Goal: Information Seeking & Learning: Check status

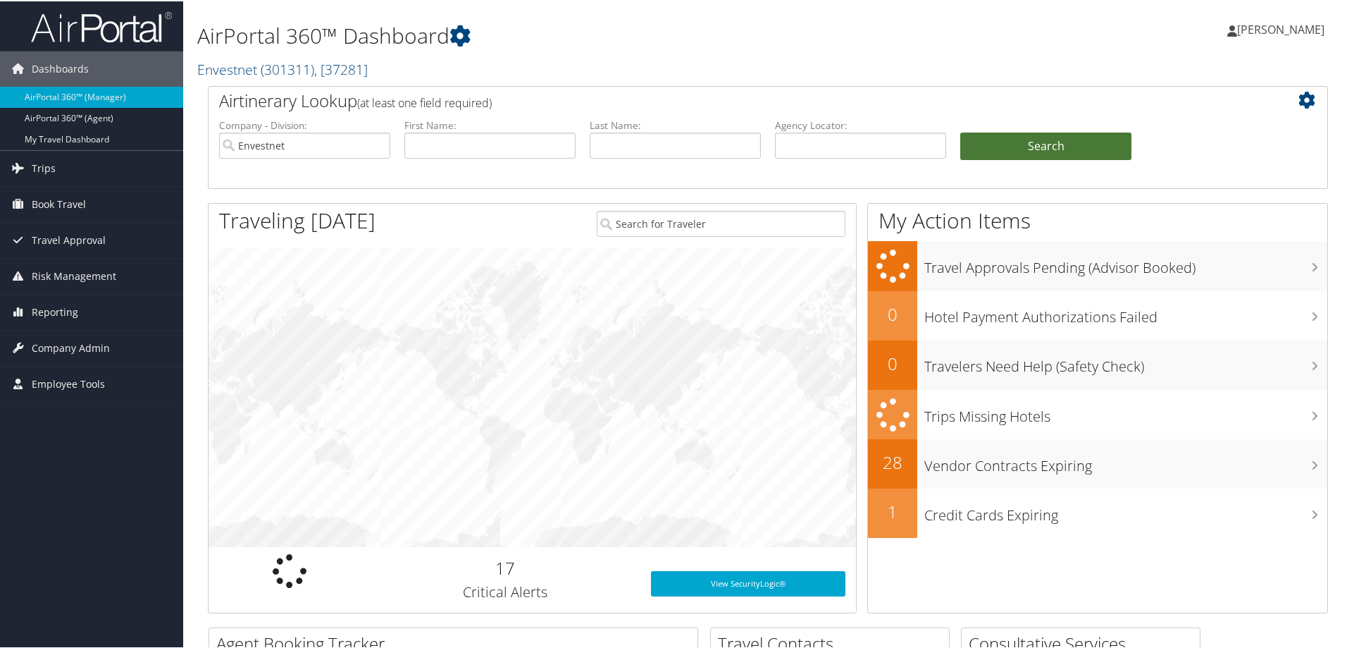
drag, startPoint x: 1010, startPoint y: 147, endPoint x: 910, endPoint y: 140, distance: 99.6
click at [1011, 147] on button "Search" at bounding box center [1045, 145] width 171 height 28
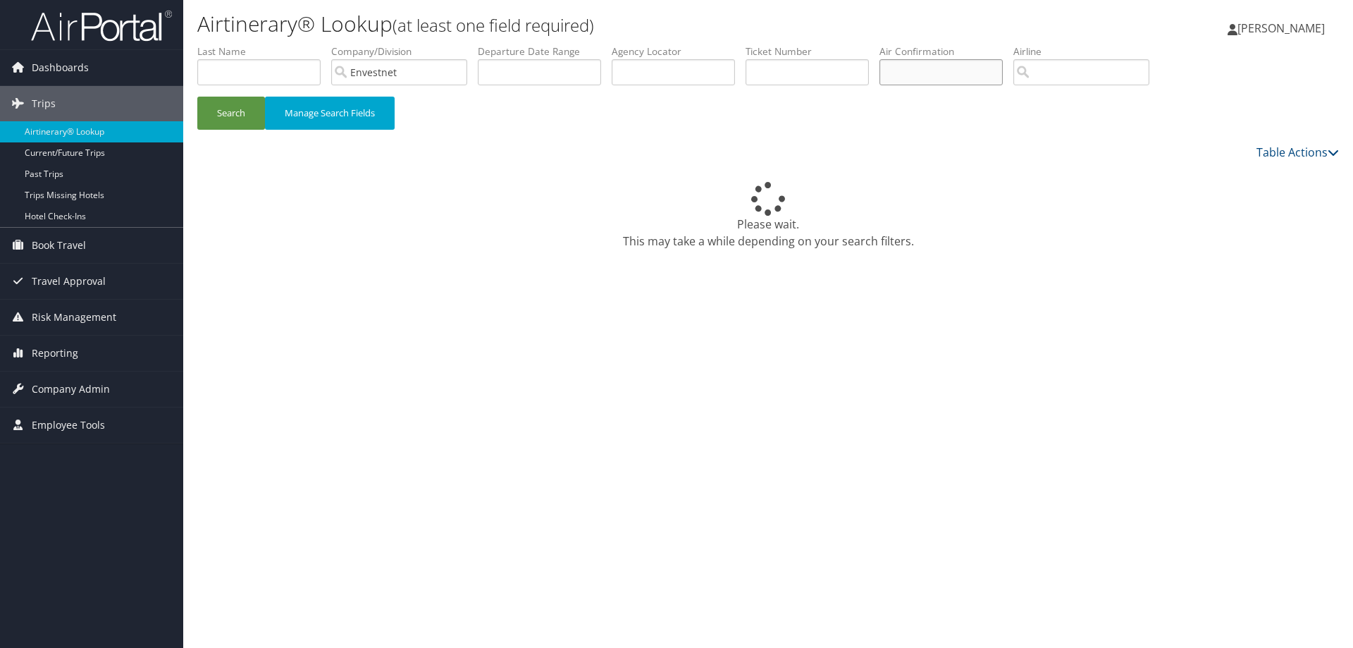
click at [972, 68] on input "text" at bounding box center [940, 72] width 123 height 26
paste input "1 . AA 15 J 18NOV JFKSFO 500P 845P O E TU"
type input "1 . AA 15 J 18NOV JFKSFO 500P 845P O E TU"
drag, startPoint x: 1006, startPoint y: 71, endPoint x: 765, endPoint y: 64, distance: 241.8
click at [765, 44] on ul "First Name Last Name Departure City Arrival City Company/Division Envestnet Air…" at bounding box center [768, 44] width 1142 height 0
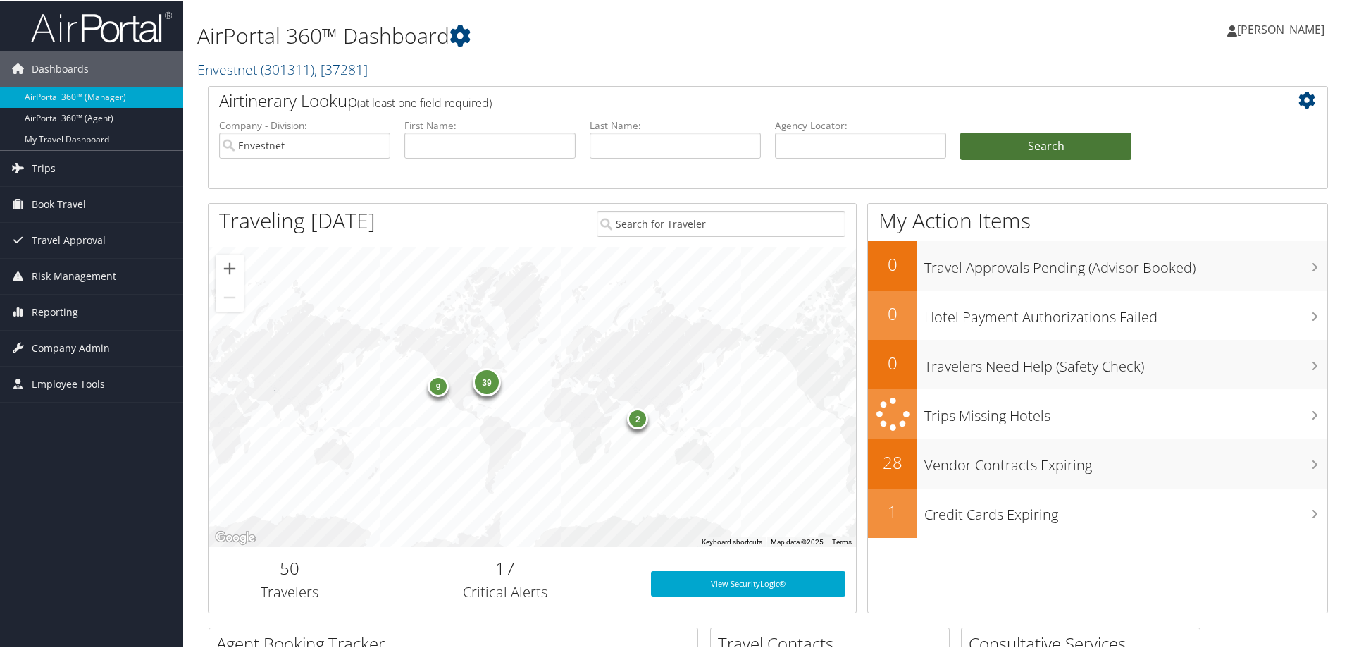
click at [1037, 139] on button "Search" at bounding box center [1045, 145] width 171 height 28
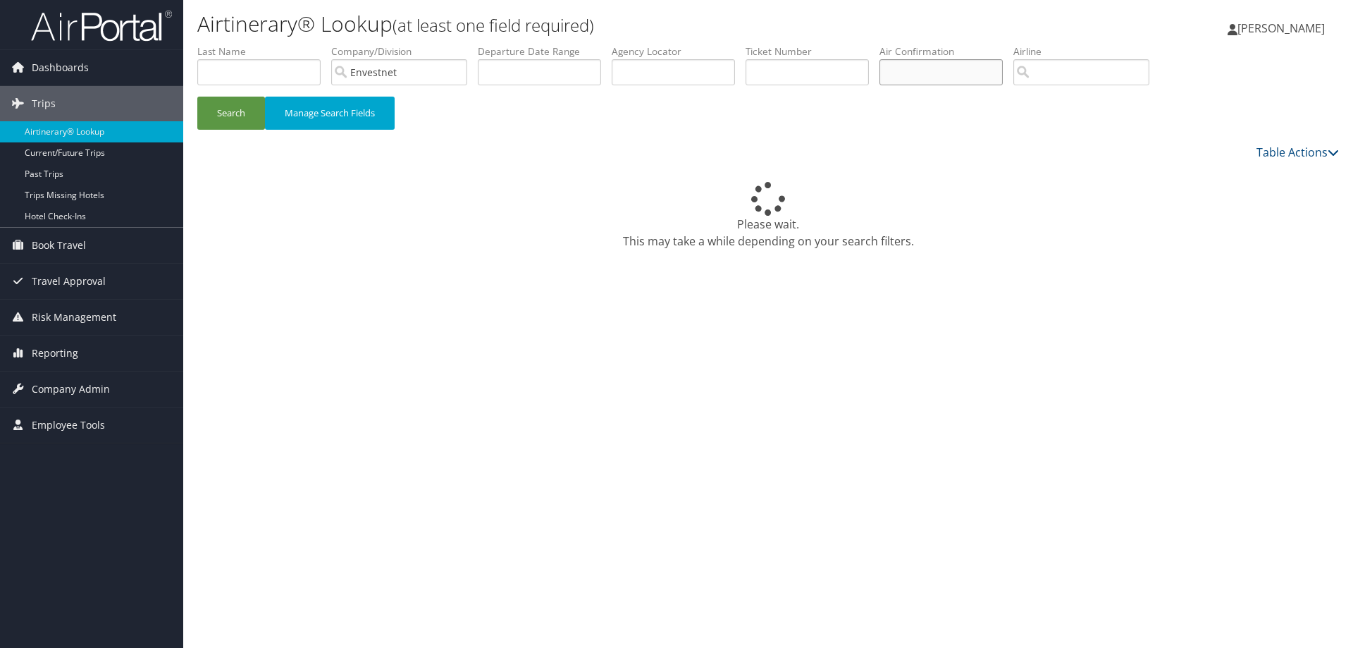
click at [915, 71] on input "text" at bounding box center [940, 72] width 123 height 26
type input "CP2LDZ"
click at [460, 72] on input "Envestnet" at bounding box center [399, 72] width 136 height 26
click at [224, 109] on button "Search" at bounding box center [231, 113] width 68 height 33
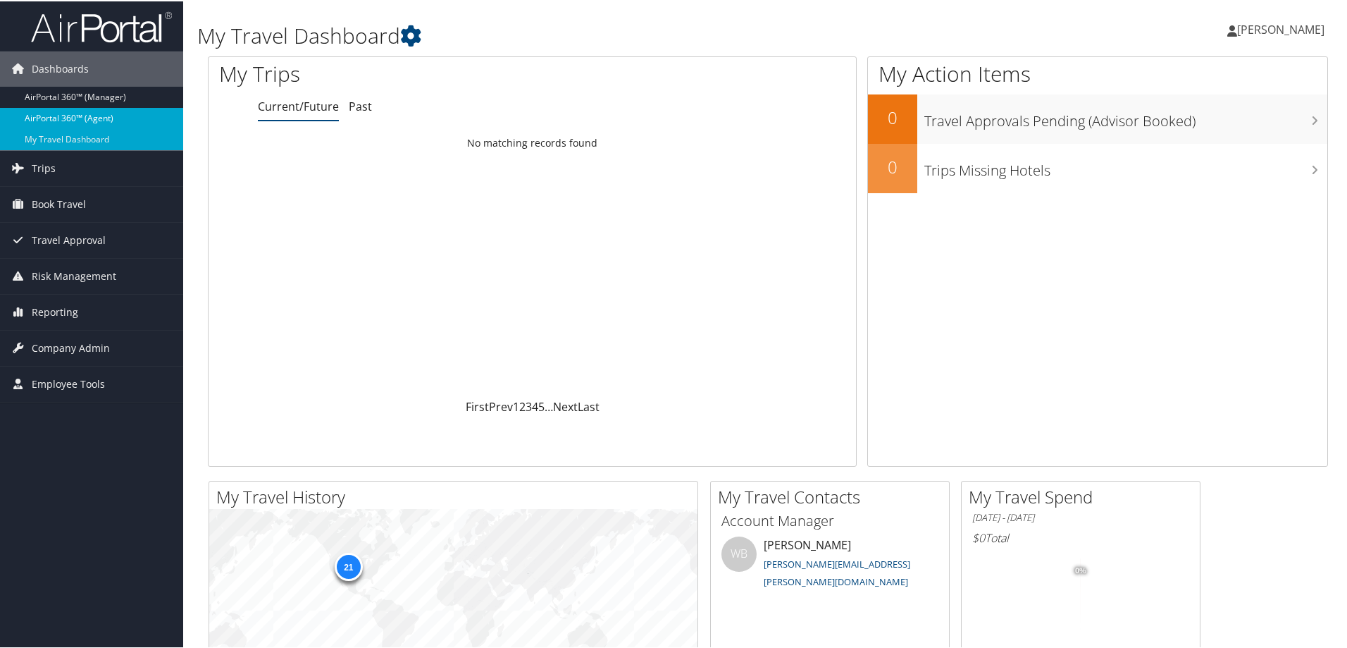
click at [66, 118] on link "AirPortal 360™ (Agent)" at bounding box center [91, 116] width 183 height 21
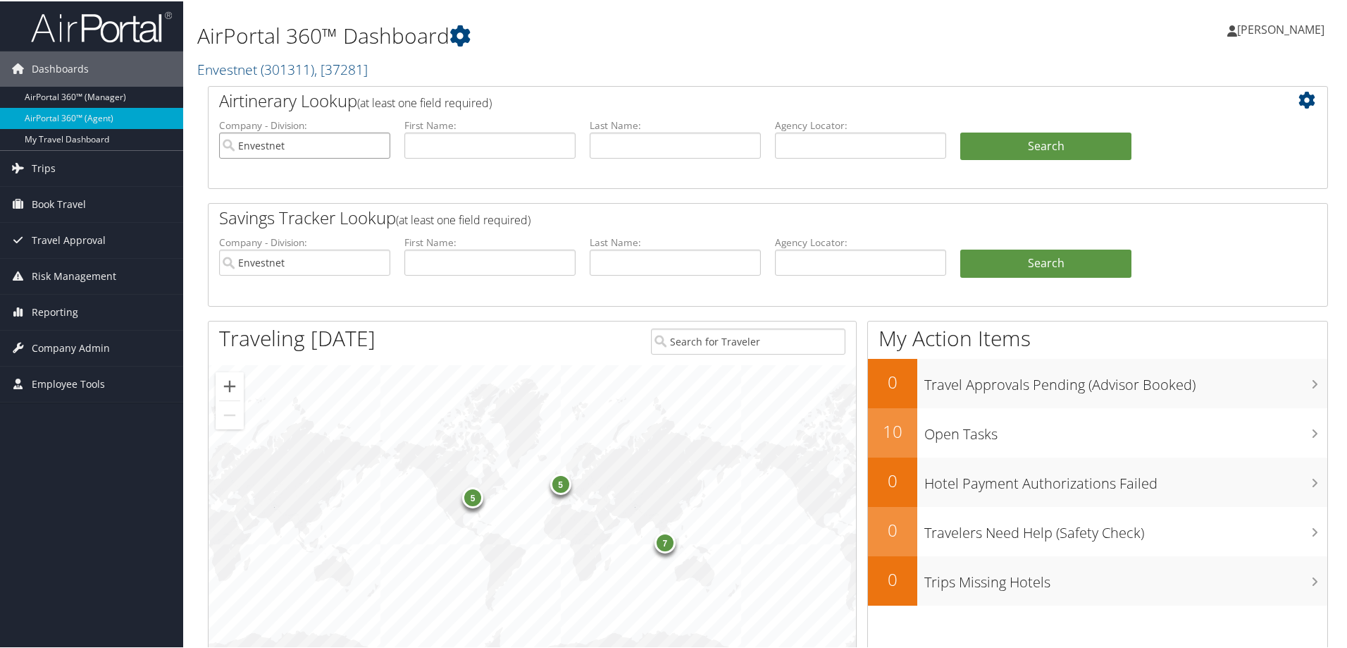
click at [377, 146] on input "Envestnet" at bounding box center [304, 144] width 171 height 26
click at [1101, 145] on button "Search" at bounding box center [1045, 145] width 171 height 28
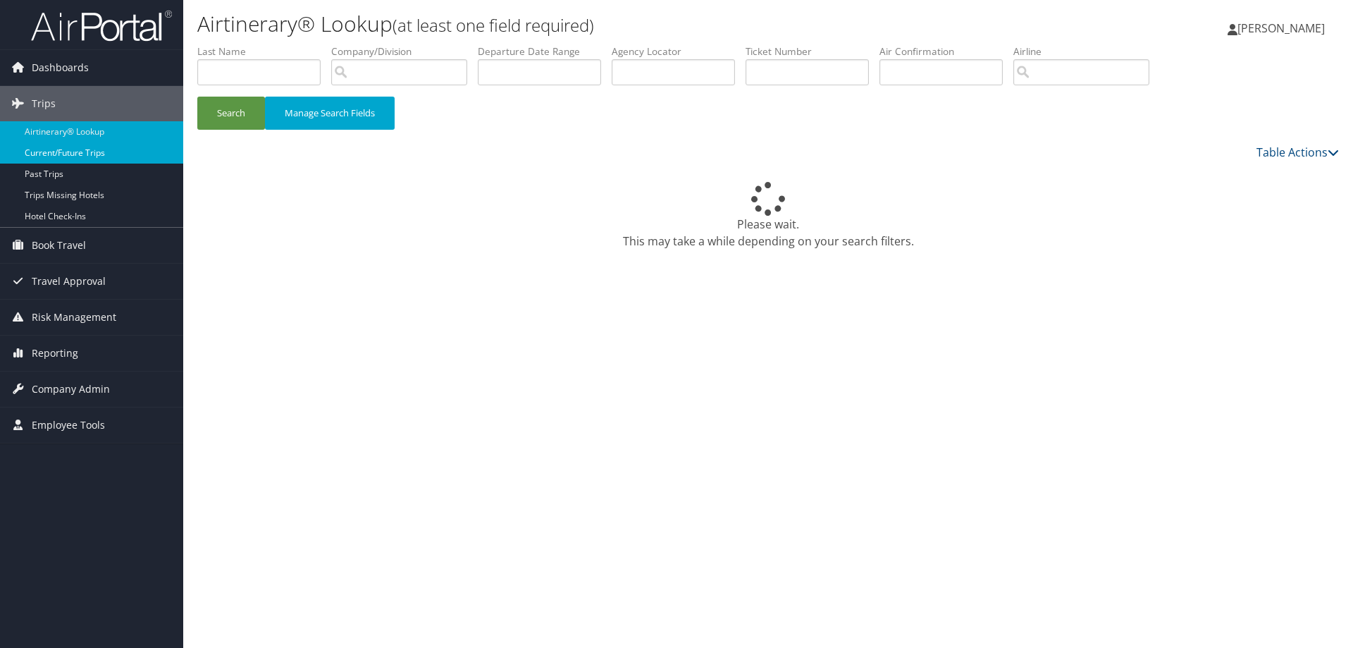
click at [113, 149] on link "Current/Future Trips" at bounding box center [91, 152] width 183 height 21
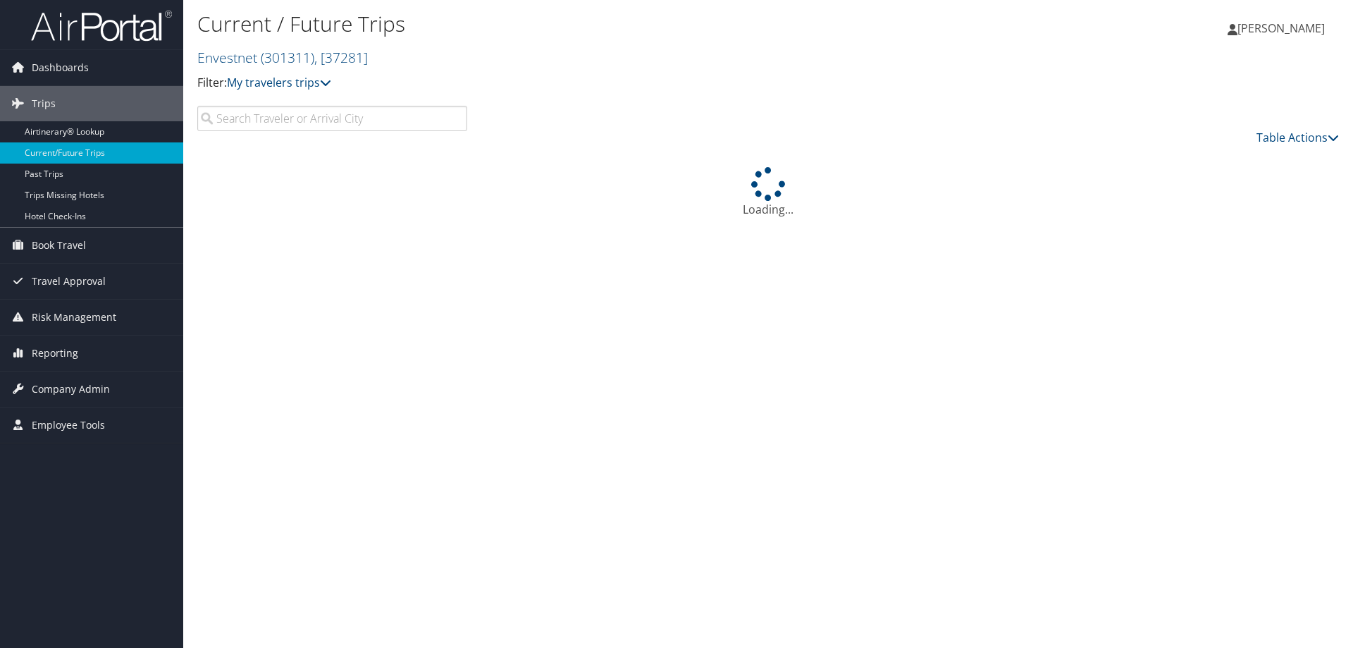
click at [325, 116] on input "search" at bounding box center [332, 118] width 270 height 25
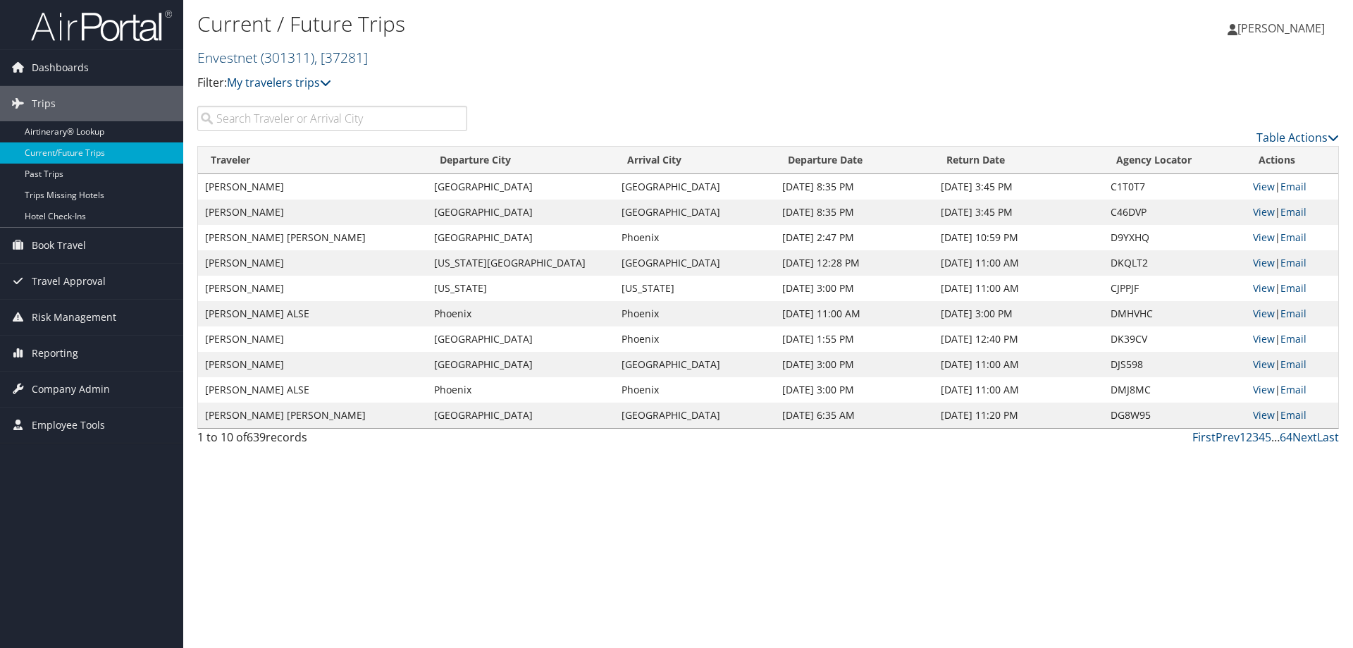
click at [368, 60] on span ", [ 37281 ]" at bounding box center [341, 57] width 54 height 19
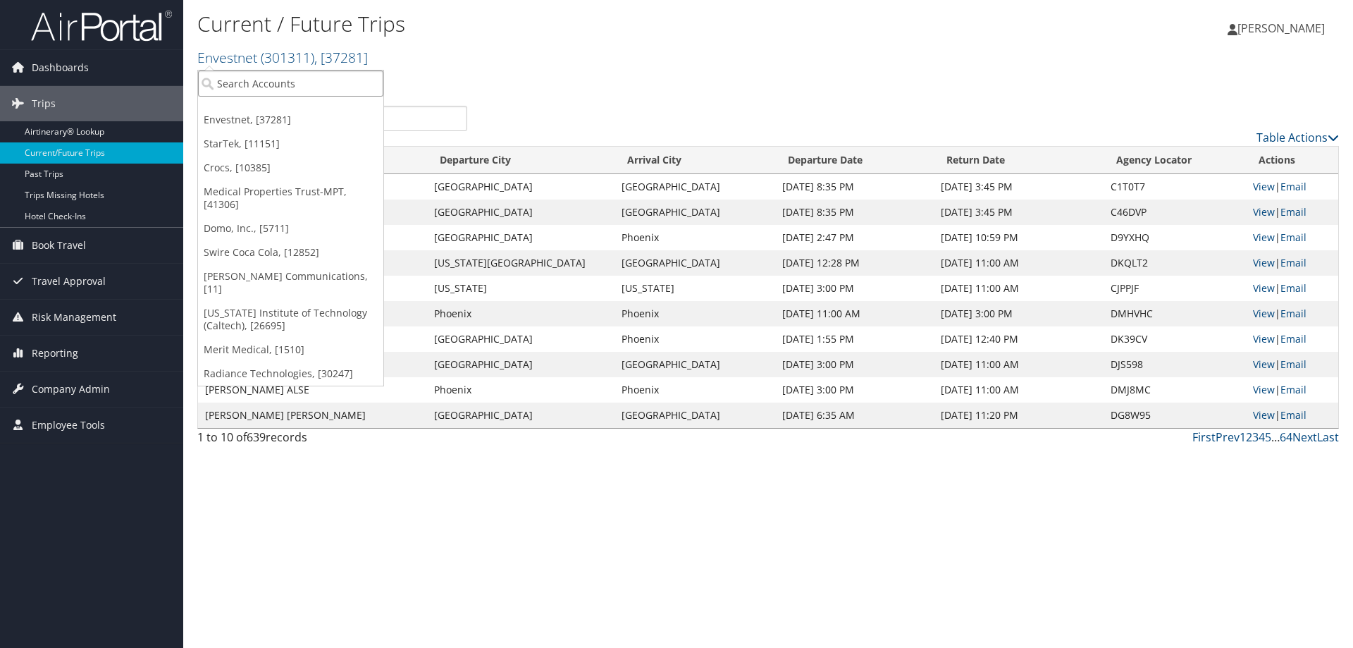
click at [329, 80] on input "search" at bounding box center [290, 83] width 185 height 26
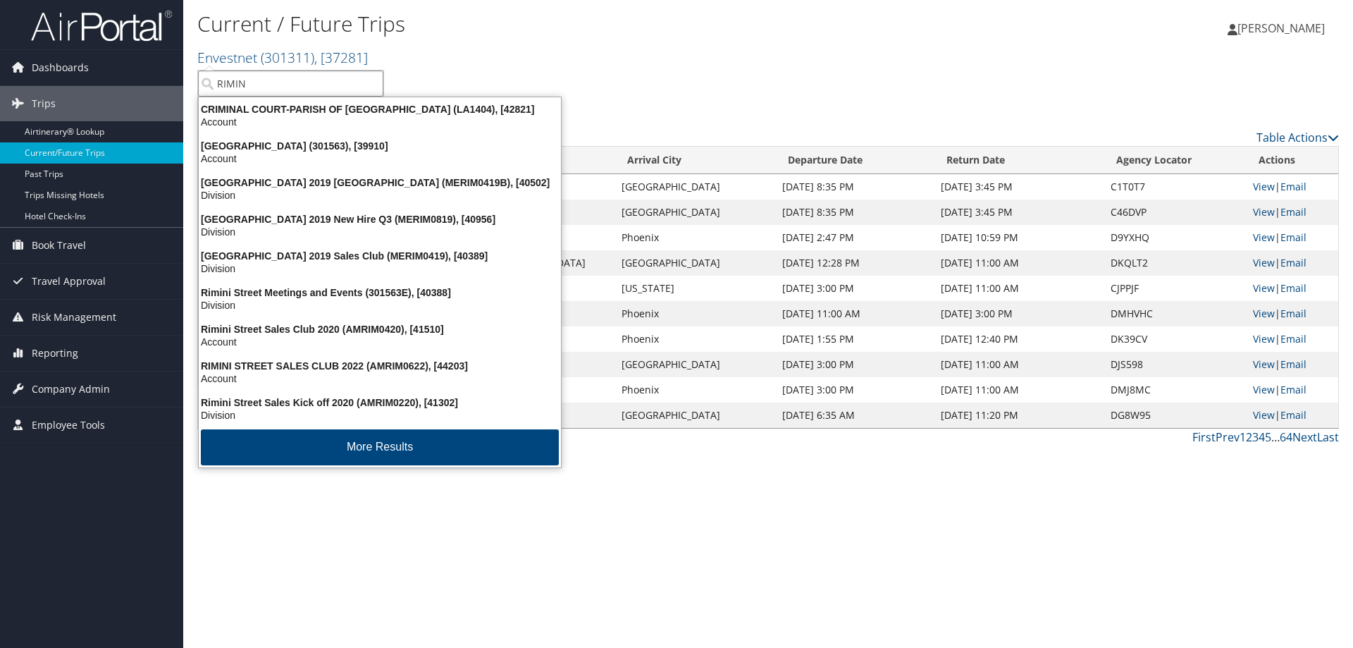
type input "RIMINI"
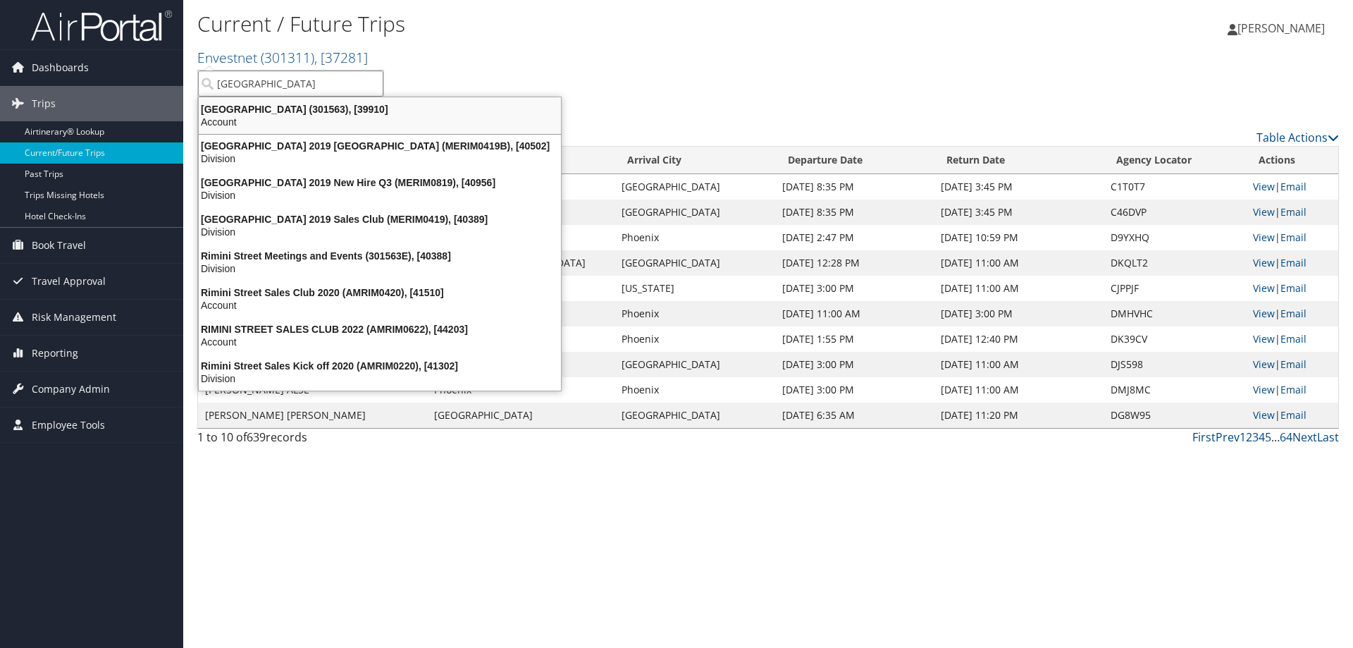
click at [334, 101] on div "Rimini Street (301563), [39910] Account" at bounding box center [380, 115] width 358 height 32
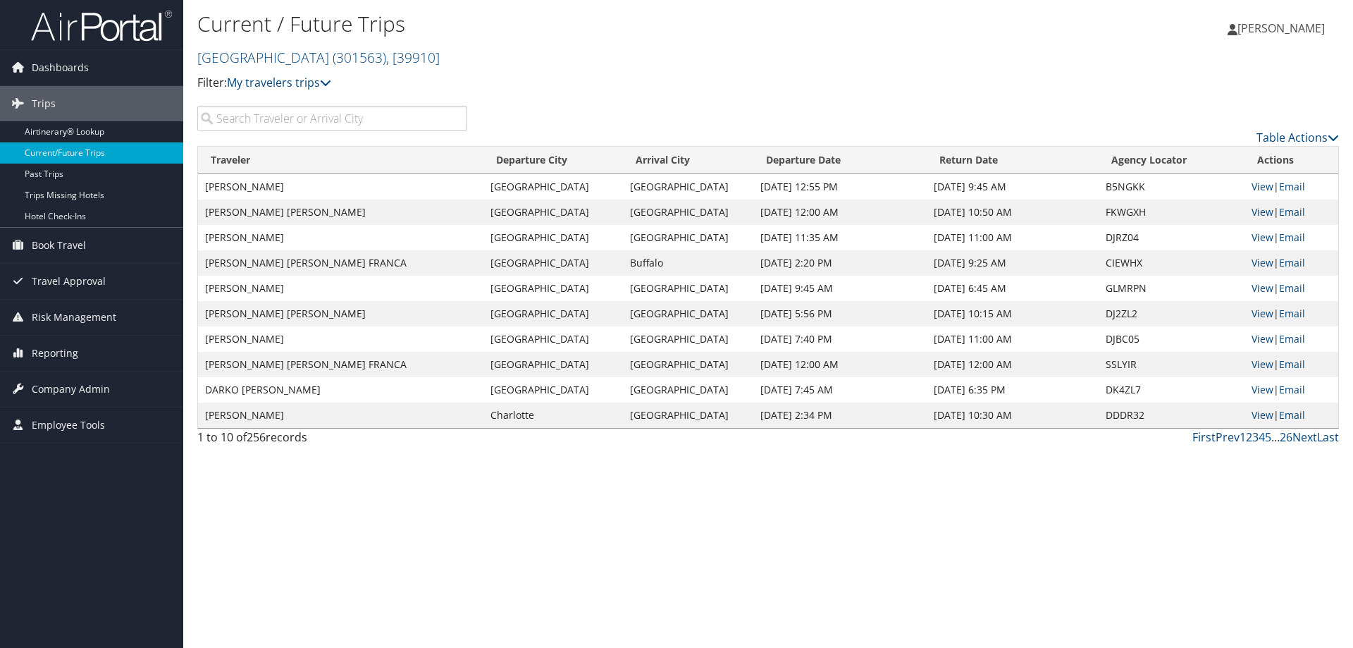
click at [1254, 435] on link "3" at bounding box center [1255, 437] width 6 height 16
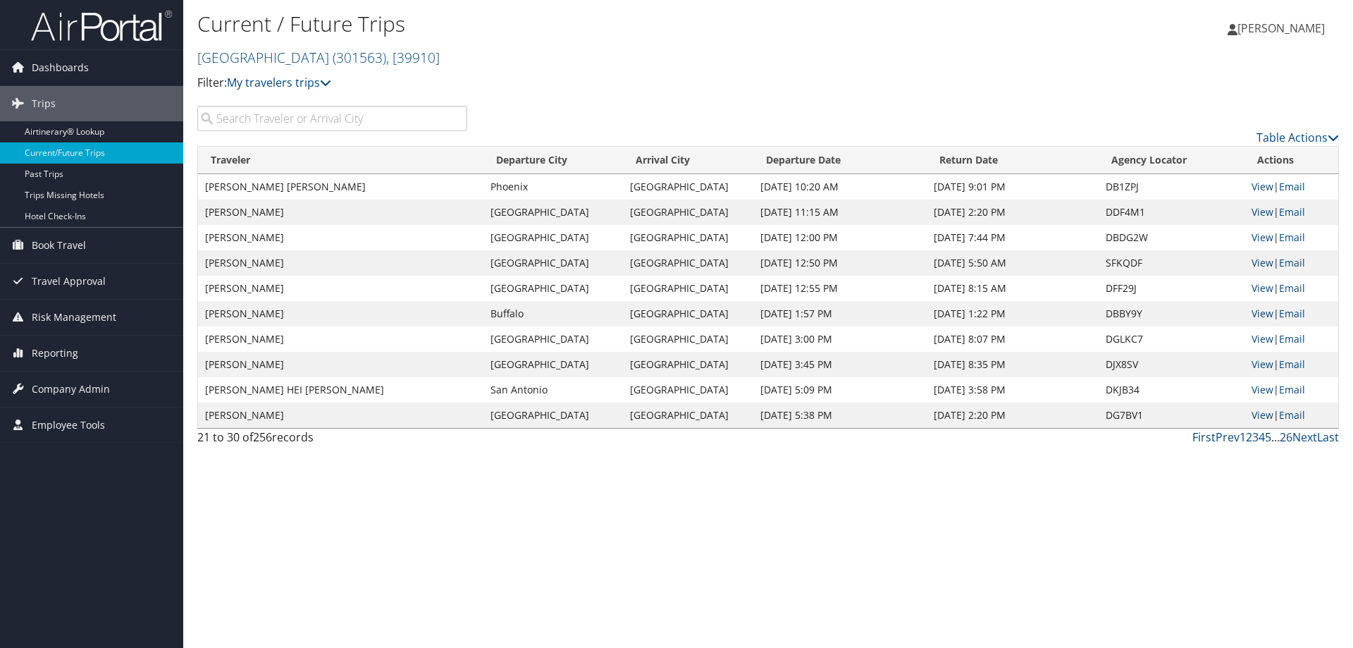
click at [1268, 440] on link "5" at bounding box center [1268, 437] width 6 height 16
click at [279, 85] on link "My travelers trips" at bounding box center [279, 83] width 104 height 16
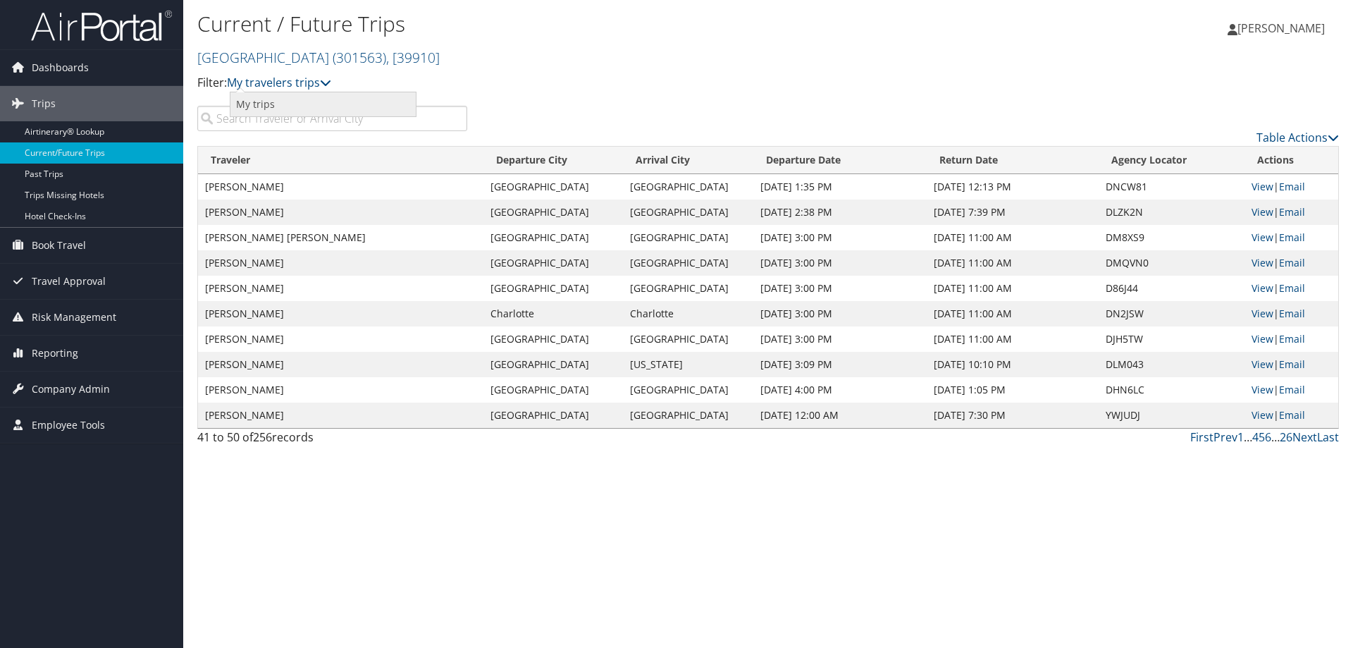
click at [266, 104] on link "My trips" at bounding box center [322, 104] width 185 height 24
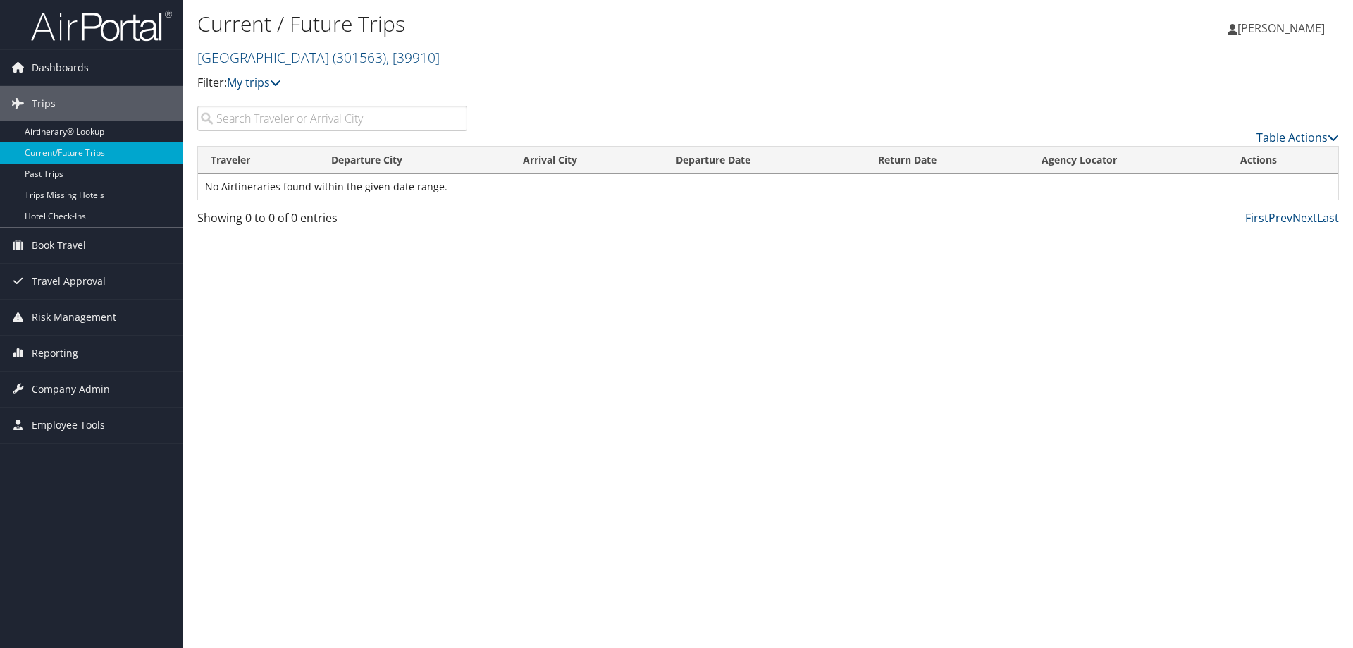
click at [268, 119] on input "search" at bounding box center [332, 118] width 270 height 25
type input "[PERSON_NAME]"
click at [90, 131] on link "Airtinerary® Lookup" at bounding box center [91, 131] width 183 height 21
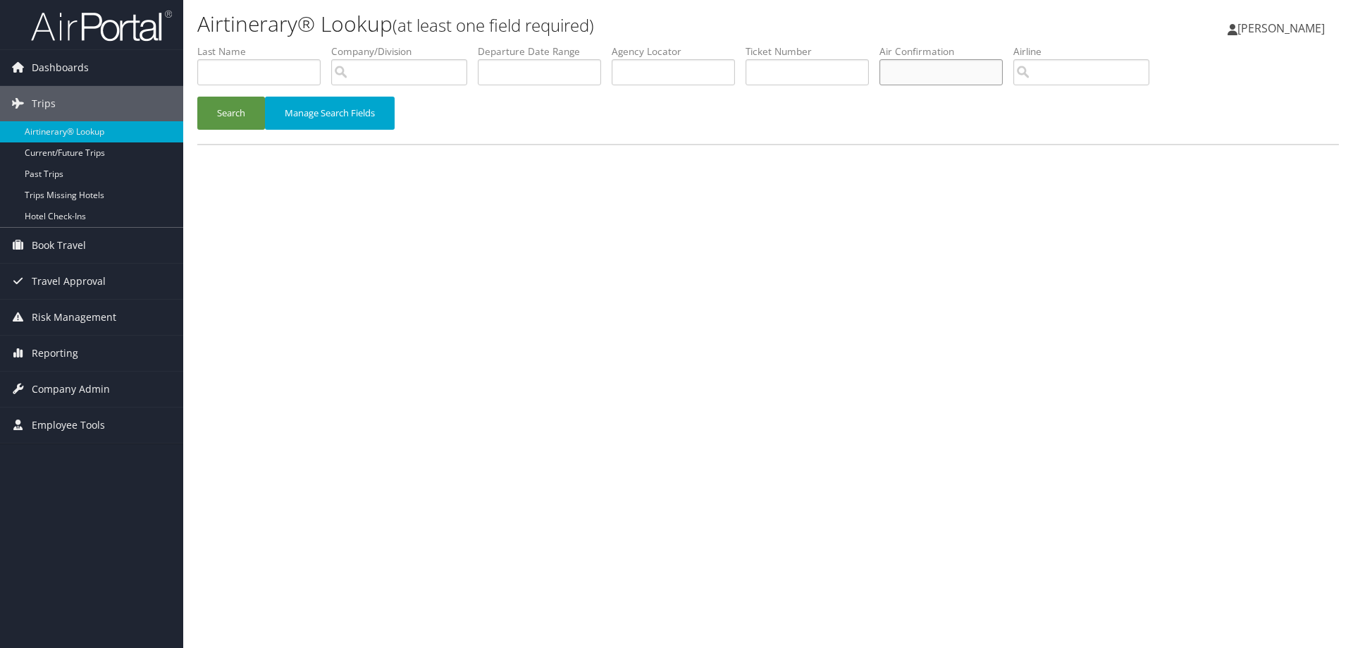
click at [932, 73] on input "text" at bounding box center [940, 72] width 123 height 26
click at [955, 73] on input "text" at bounding box center [940, 72] width 123 height 26
type input "CP2LDZ"
click at [227, 109] on button "Search" at bounding box center [231, 113] width 68 height 33
